Goal: Find specific page/section: Find specific page/section

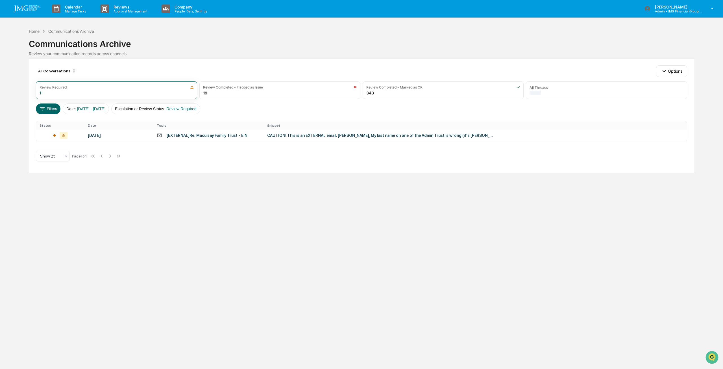
click at [109, 135] on div "[DATE]" at bounding box center [119, 135] width 62 height 5
click at [6, 56] on div "Calendar Manage Tasks Reviews Approval Management Company People, Data, Setting…" at bounding box center [361, 184] width 723 height 369
click at [198, 106] on button "Escalation or Review Status : Review Required" at bounding box center [155, 108] width 89 height 11
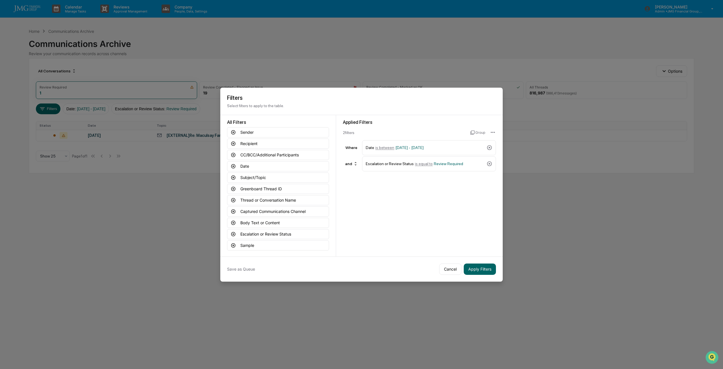
click at [489, 161] on icon at bounding box center [490, 164] width 6 height 6
click at [404, 147] on span "[DATE] - [DATE]" at bounding box center [410, 147] width 28 height 5
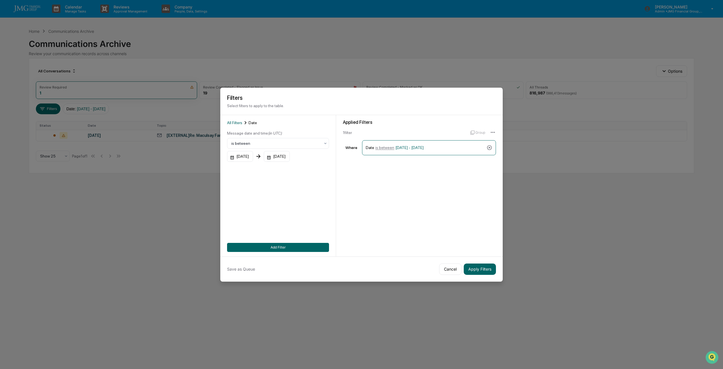
click at [245, 154] on div "[DATE]" at bounding box center [240, 156] width 26 height 11
click at [309, 168] on icon "Next month" at bounding box center [307, 169] width 6 height 6
click at [309, 167] on icon "Next month" at bounding box center [307, 169] width 6 height 6
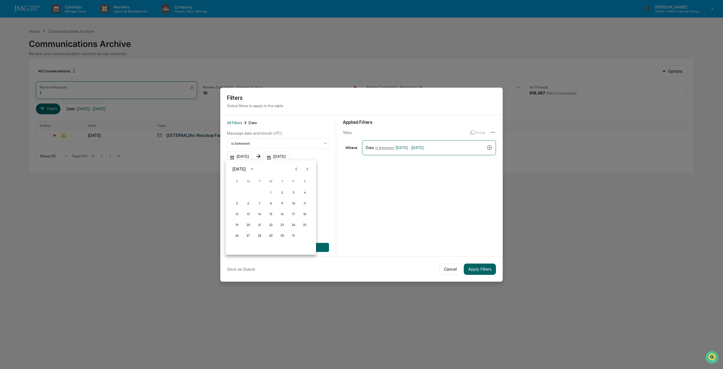
click at [241, 168] on div "[DATE]" at bounding box center [239, 169] width 13 height 6
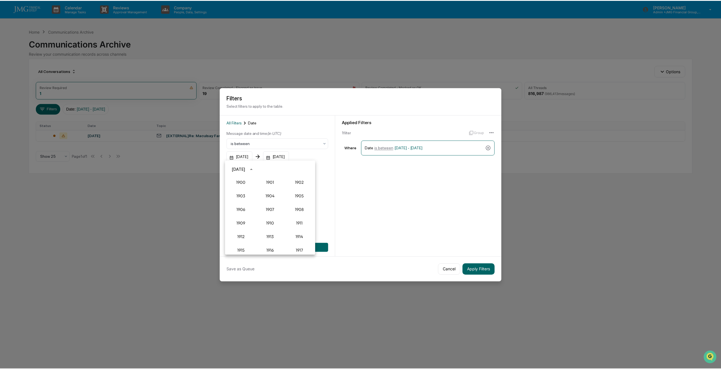
scroll to position [523, 0]
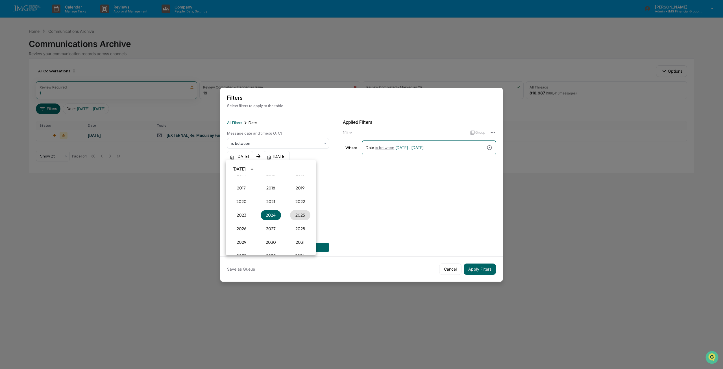
click at [297, 211] on button "2025" at bounding box center [300, 215] width 20 height 10
click at [298, 210] on button "Sep" at bounding box center [300, 212] width 20 height 10
click at [305, 224] on button "27" at bounding box center [305, 225] width 10 height 10
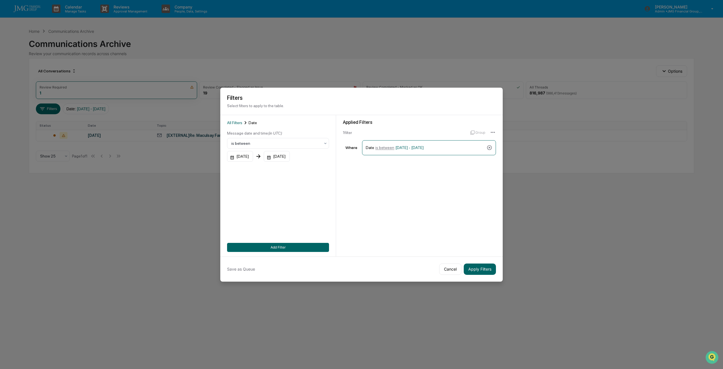
click at [296, 244] on button "Add Filter" at bounding box center [278, 247] width 102 height 9
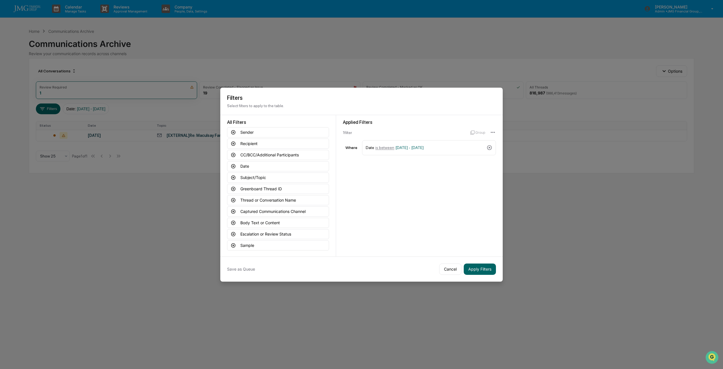
click at [482, 264] on button "Apply Filters" at bounding box center [480, 268] width 32 height 11
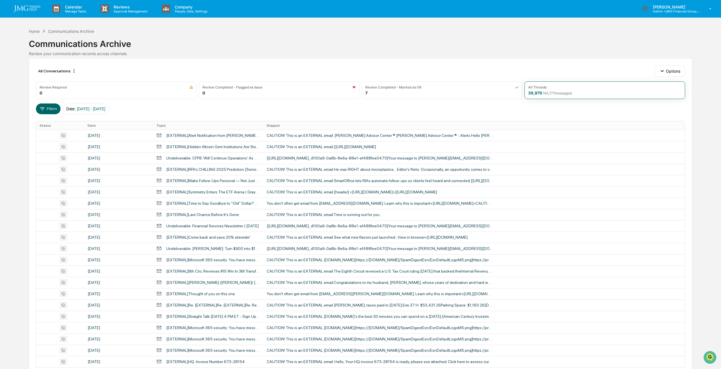
click at [32, 106] on div "All Conversations Options Review Required 0 Review Completed - Flagged as Issue…" at bounding box center [360, 251] width 663 height 386
click at [43, 110] on icon at bounding box center [42, 109] width 6 height 6
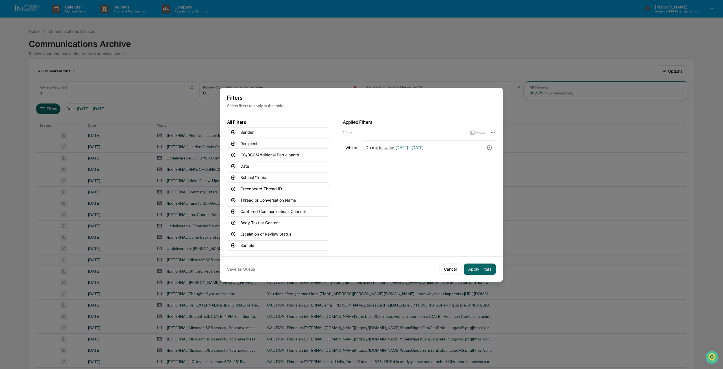
click at [266, 209] on button "Captured Communications Channel" at bounding box center [278, 211] width 102 height 10
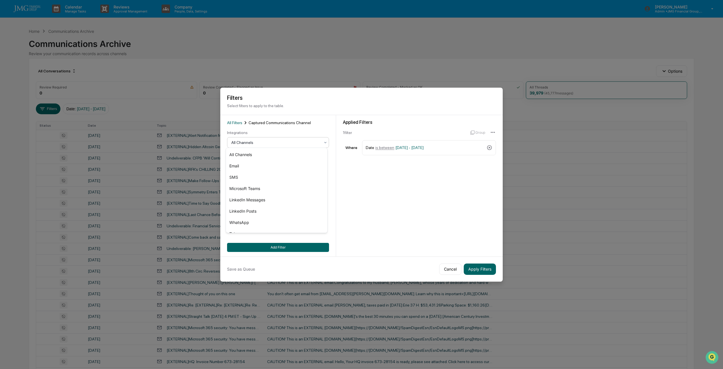
click at [247, 140] on div at bounding box center [275, 143] width 89 height 6
click at [240, 175] on div "SMS" at bounding box center [276, 177] width 101 height 11
click at [287, 244] on button "Add Filter" at bounding box center [278, 247] width 102 height 9
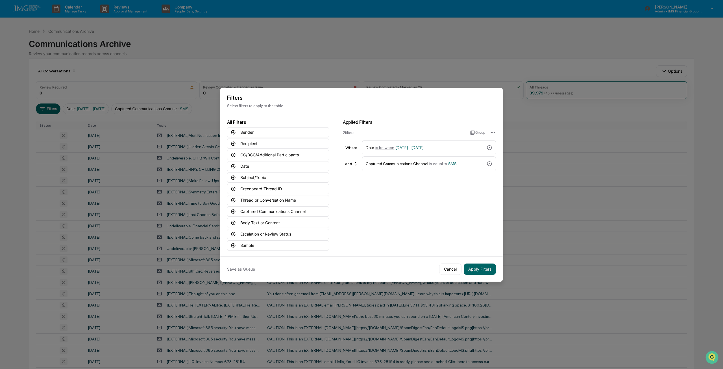
click at [480, 266] on button "Apply Filters" at bounding box center [480, 268] width 32 height 11
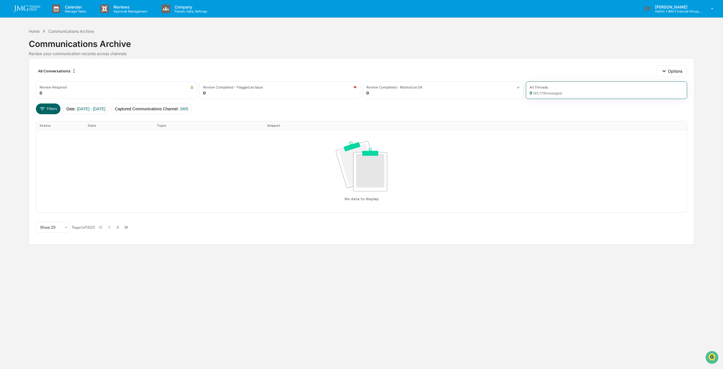
click at [102, 107] on span "[DATE] - [DATE]" at bounding box center [91, 109] width 29 height 5
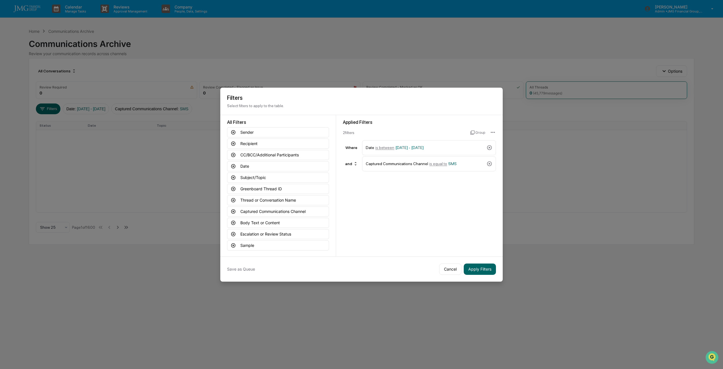
click at [380, 145] on span "is between" at bounding box center [385, 147] width 19 height 5
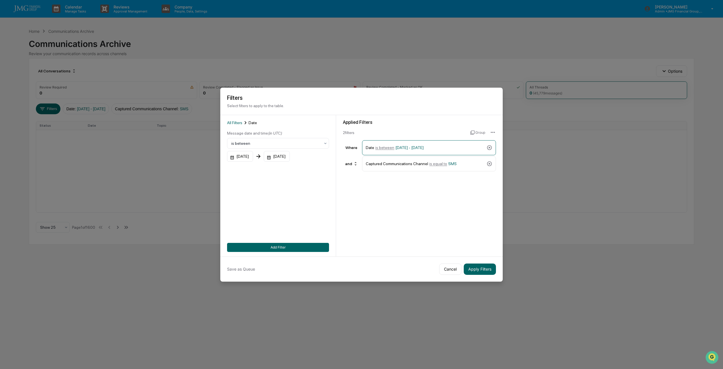
click at [247, 155] on div "[DATE]" at bounding box center [240, 156] width 26 height 11
click at [271, 224] on button "24" at bounding box center [271, 225] width 10 height 10
click at [484, 265] on button "Apply Filters" at bounding box center [480, 268] width 32 height 11
